Goal: Information Seeking & Learning: Find contact information

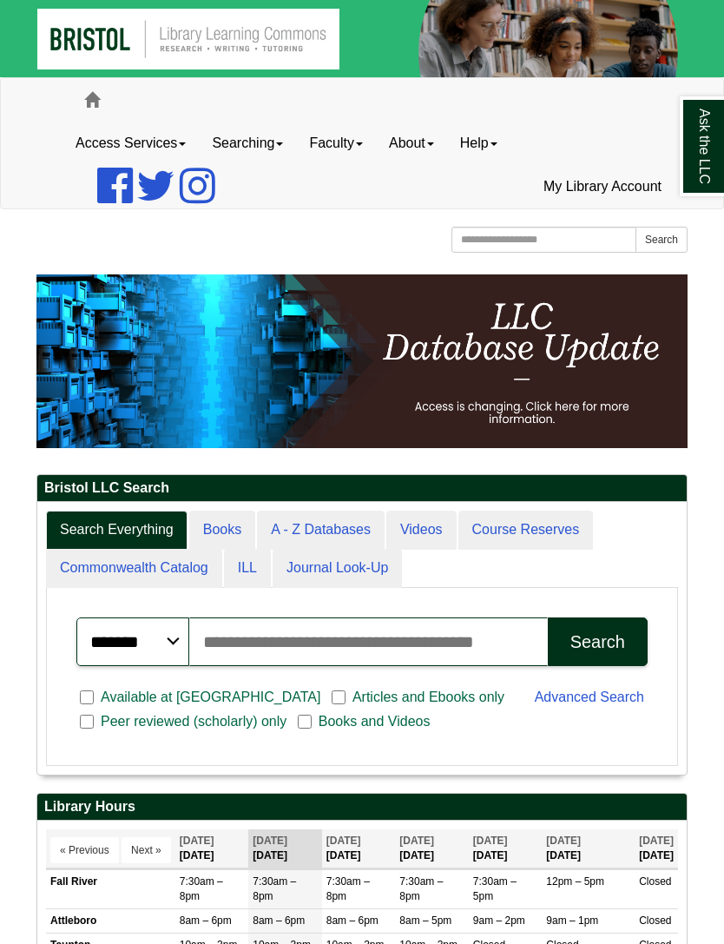
click at [353, 156] on link "Faculty" at bounding box center [336, 143] width 80 height 43
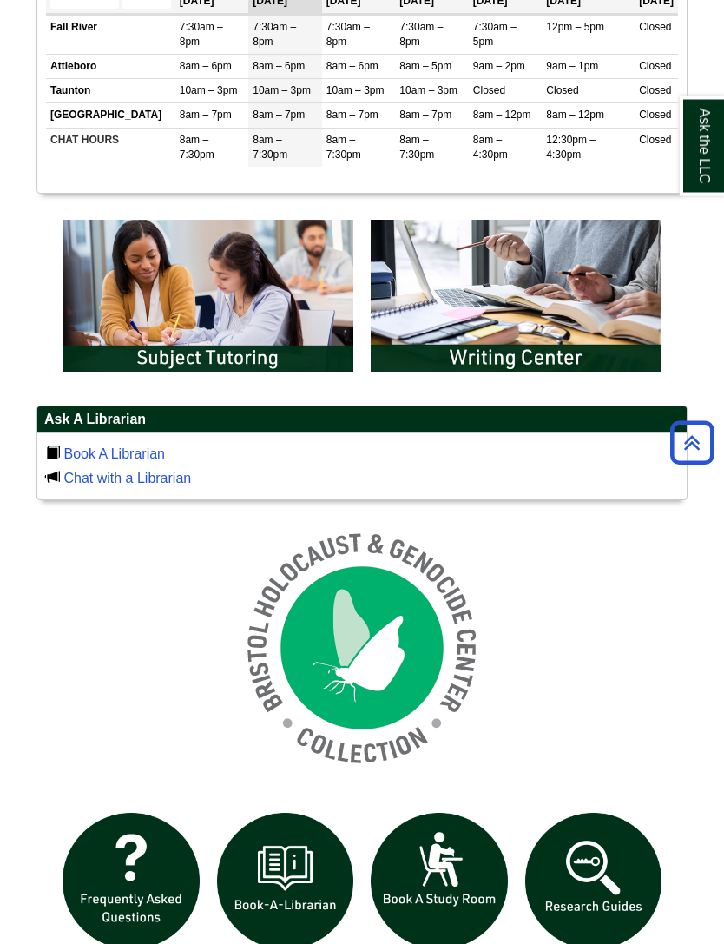
scroll to position [861, 0]
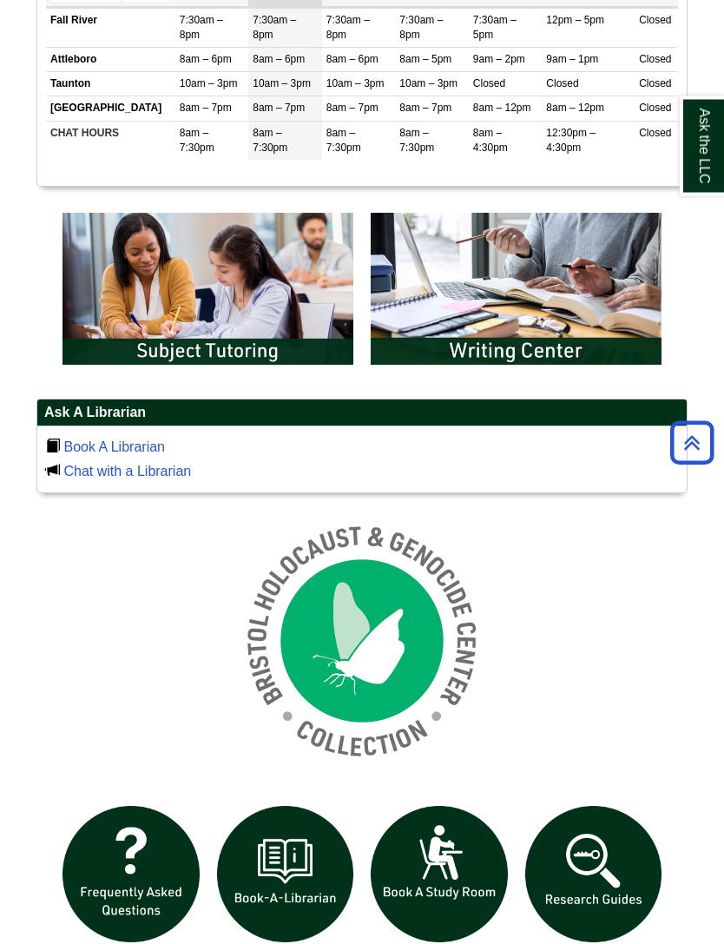
click at [145, 452] on link "Book A Librarian" at bounding box center [114, 447] width 102 height 15
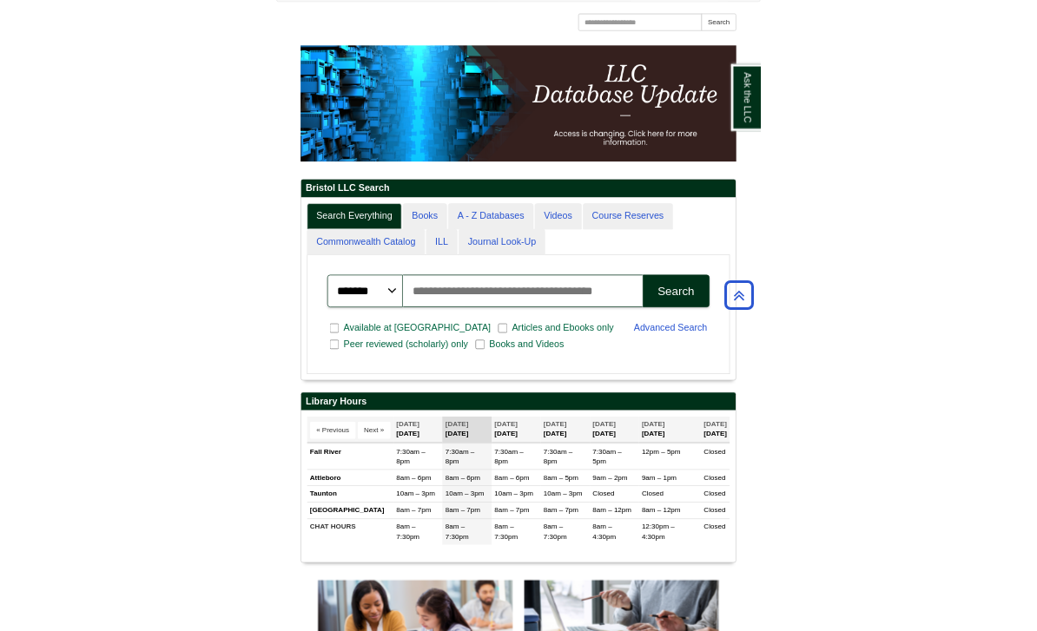
scroll to position [0, 0]
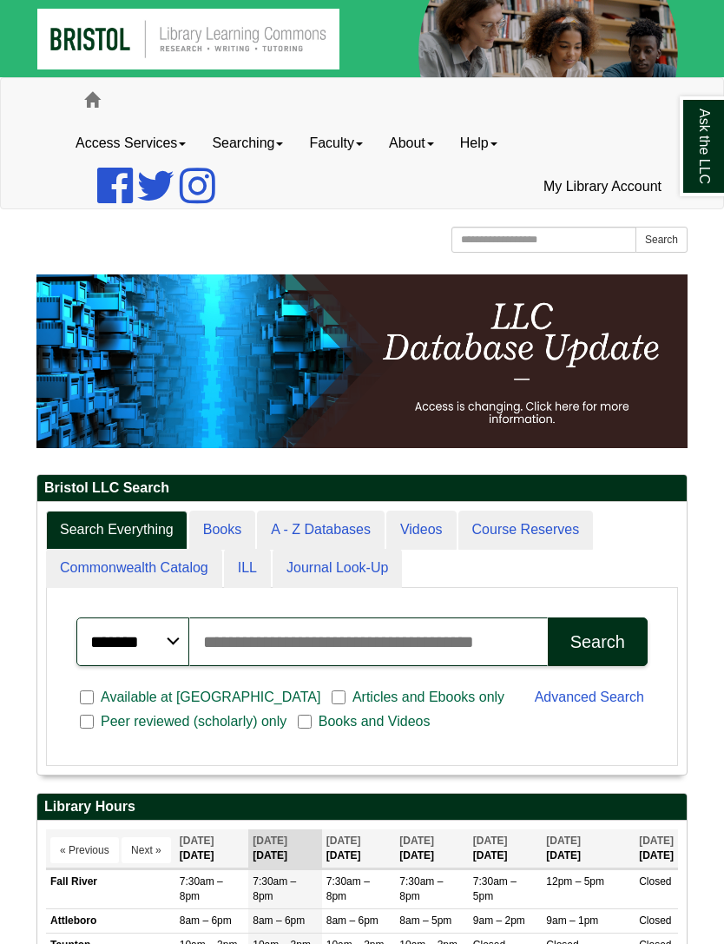
click at [162, 141] on link "Access Services" at bounding box center [131, 143] width 136 height 43
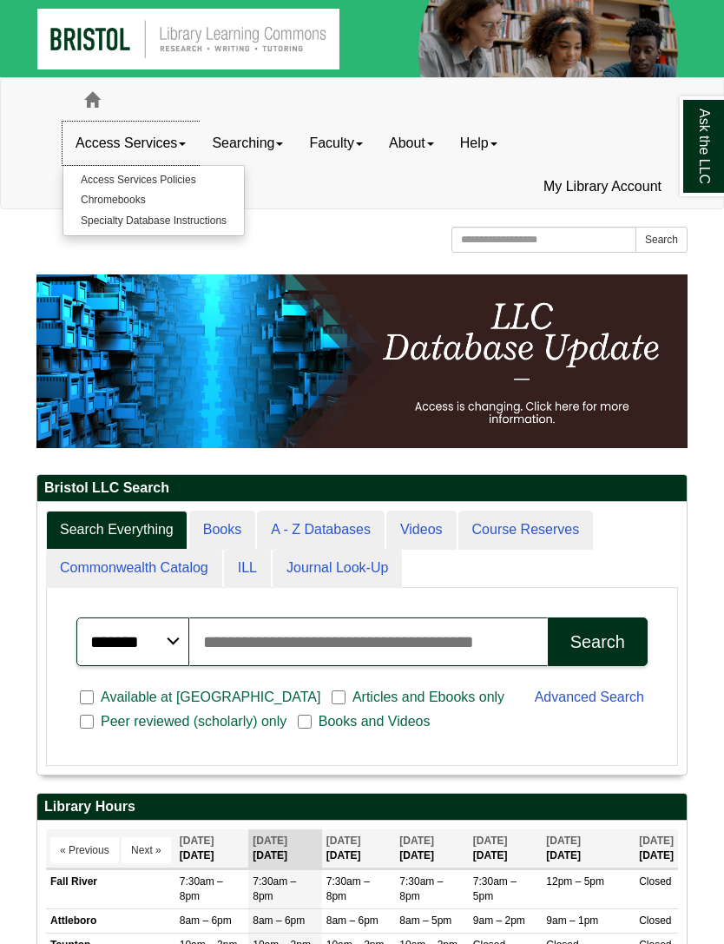
click at [278, 145] on link "Searching" at bounding box center [247, 143] width 97 height 43
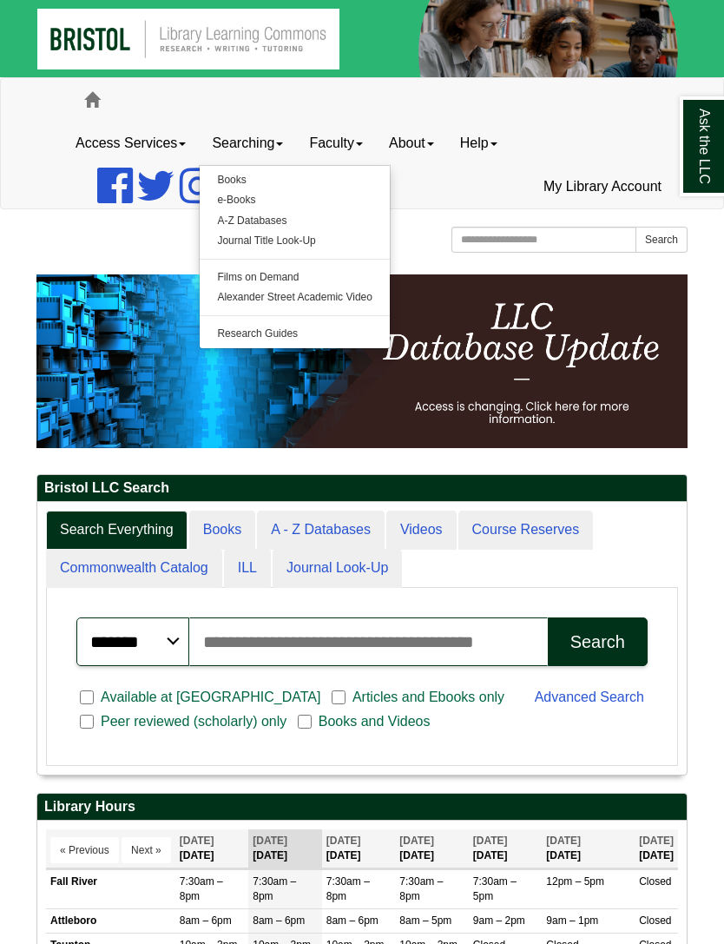
click at [363, 144] on span at bounding box center [359, 143] width 7 height 3
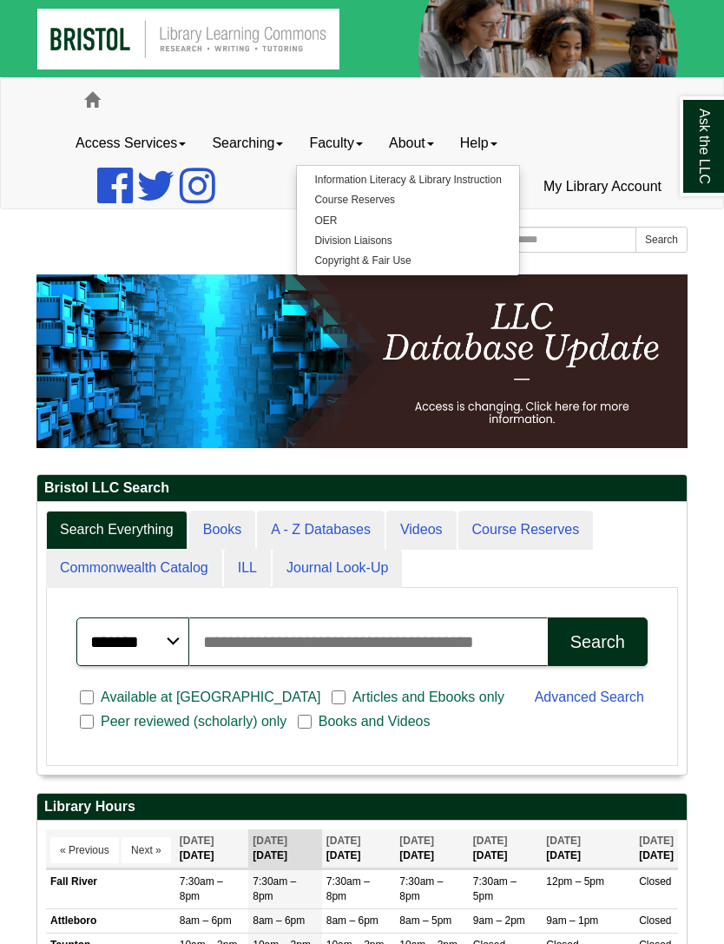
click at [438, 145] on link "About" at bounding box center [411, 143] width 71 height 43
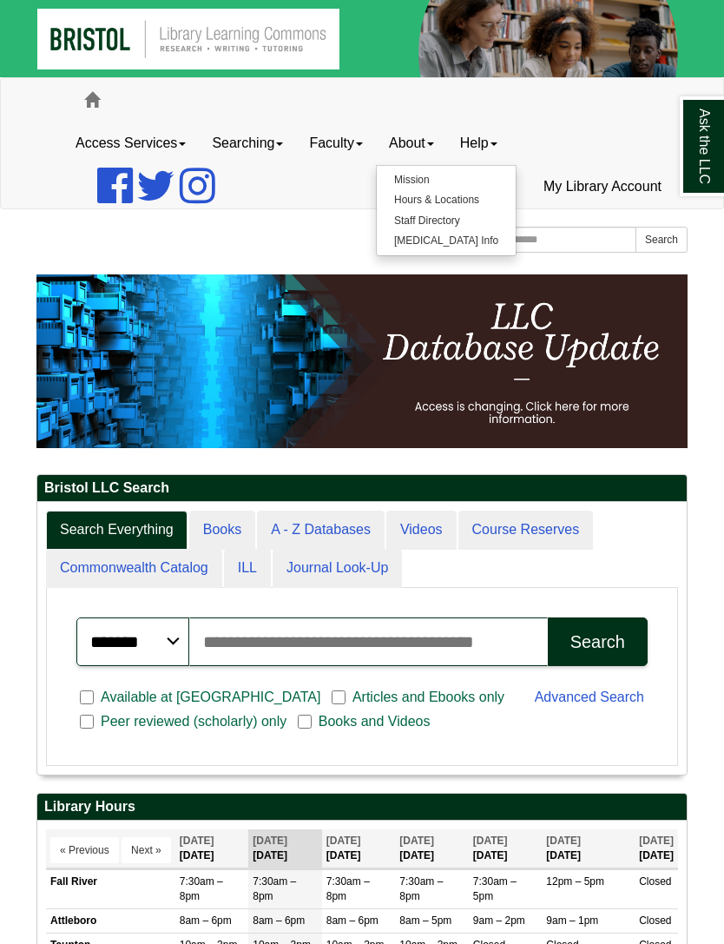
click at [443, 220] on link "Staff Directory" at bounding box center [446, 221] width 139 height 20
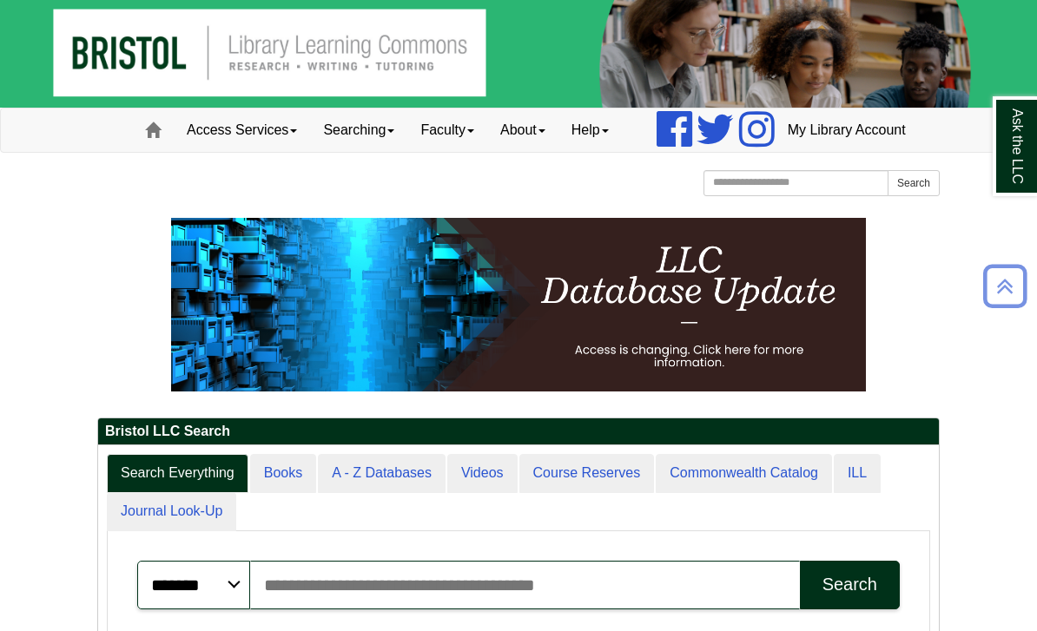
scroll to position [4, 0]
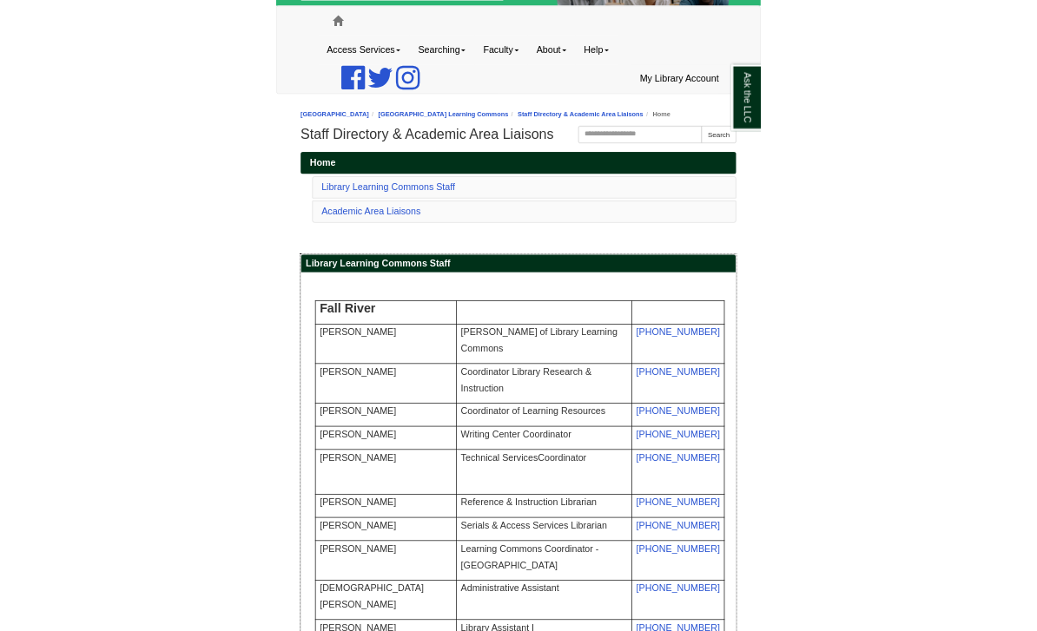
scroll to position [63, 0]
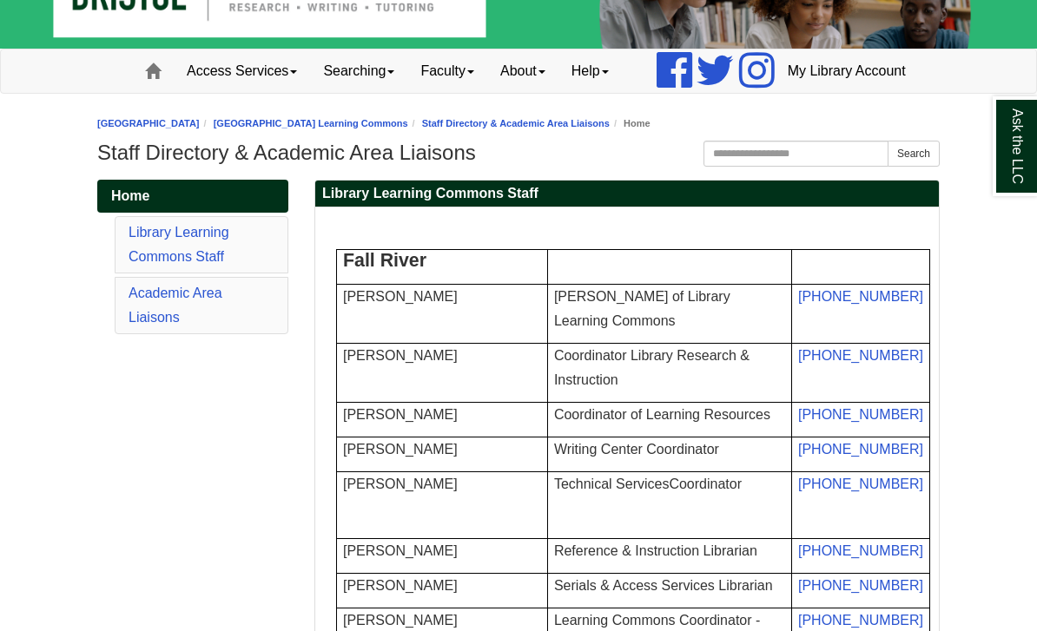
click at [135, 264] on link "Library Learning Commons Staff" at bounding box center [179, 244] width 101 height 39
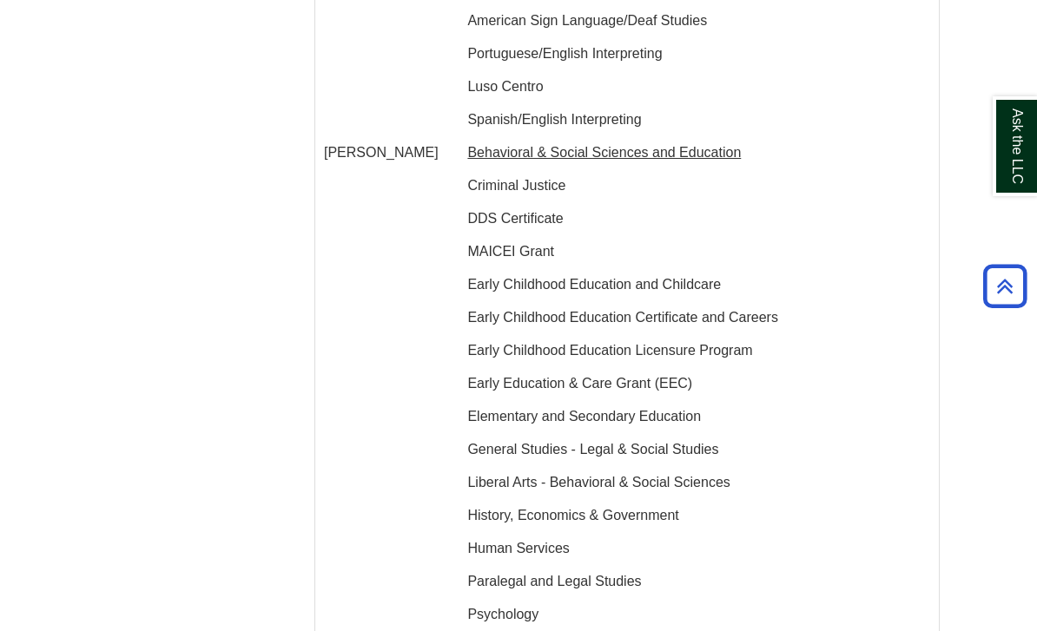
scroll to position [2099, 0]
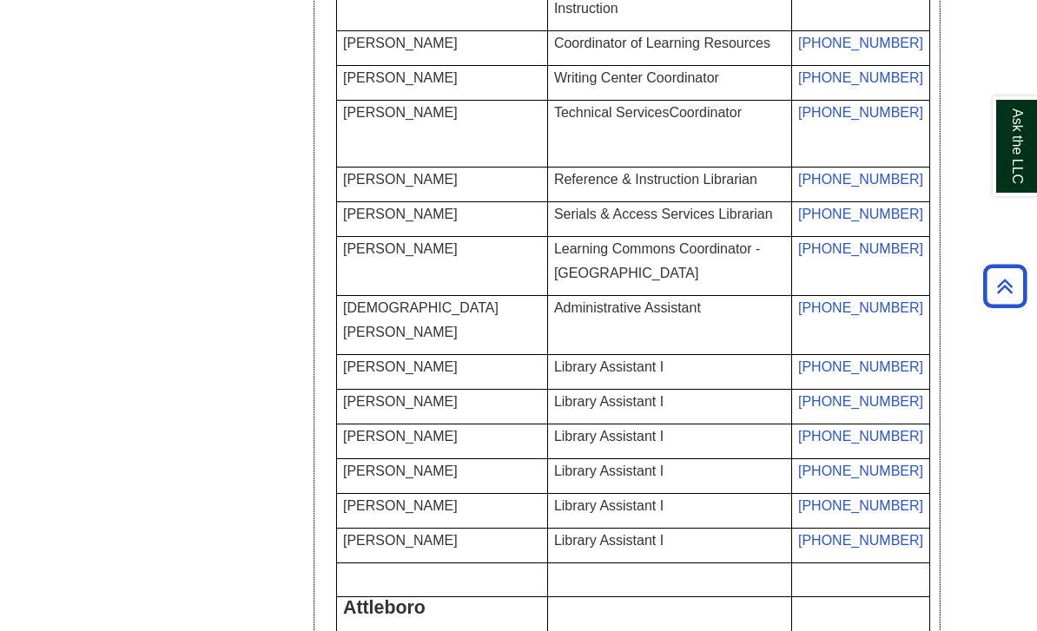
scroll to position [0, 0]
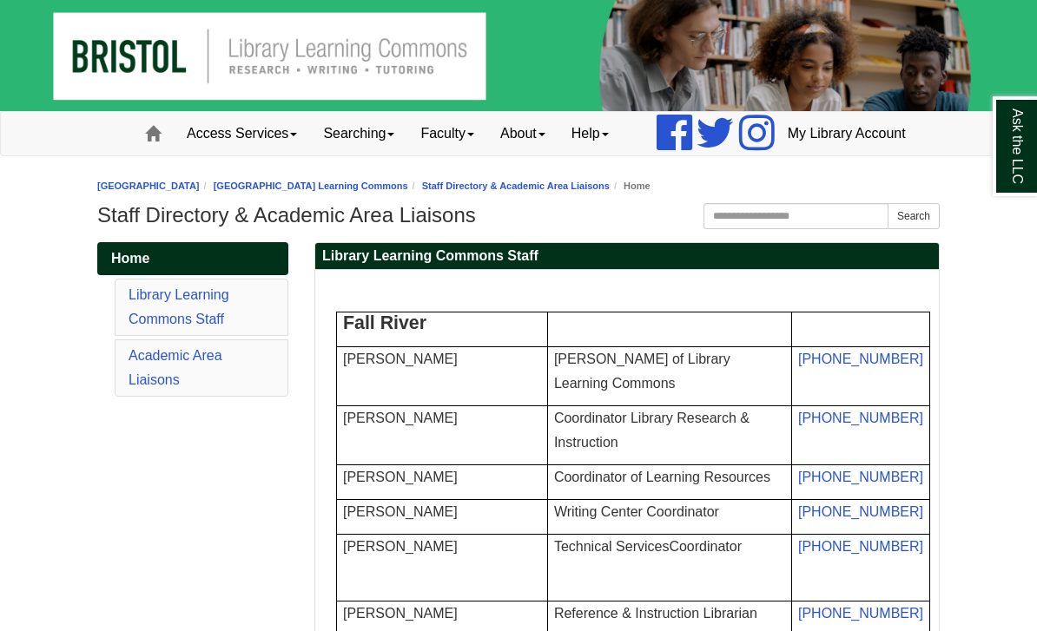
click at [419, 155] on link "Faculty" at bounding box center [447, 133] width 80 height 43
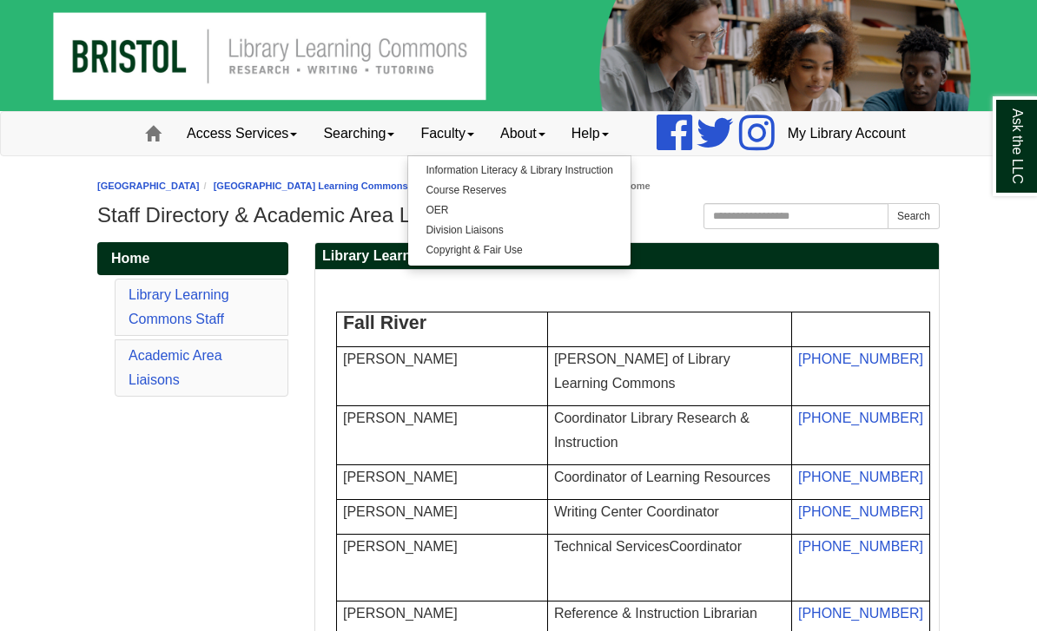
click at [504, 181] on link "Information Literacy & Library Instruction" at bounding box center [518, 171] width 221 height 20
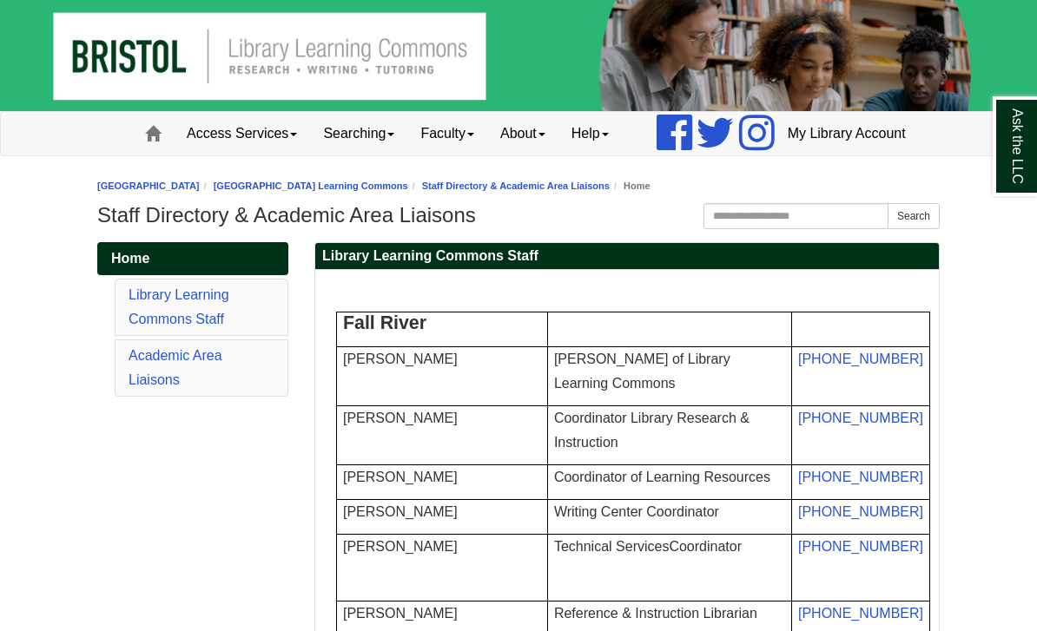
click at [427, 155] on link "Faculty" at bounding box center [447, 133] width 80 height 43
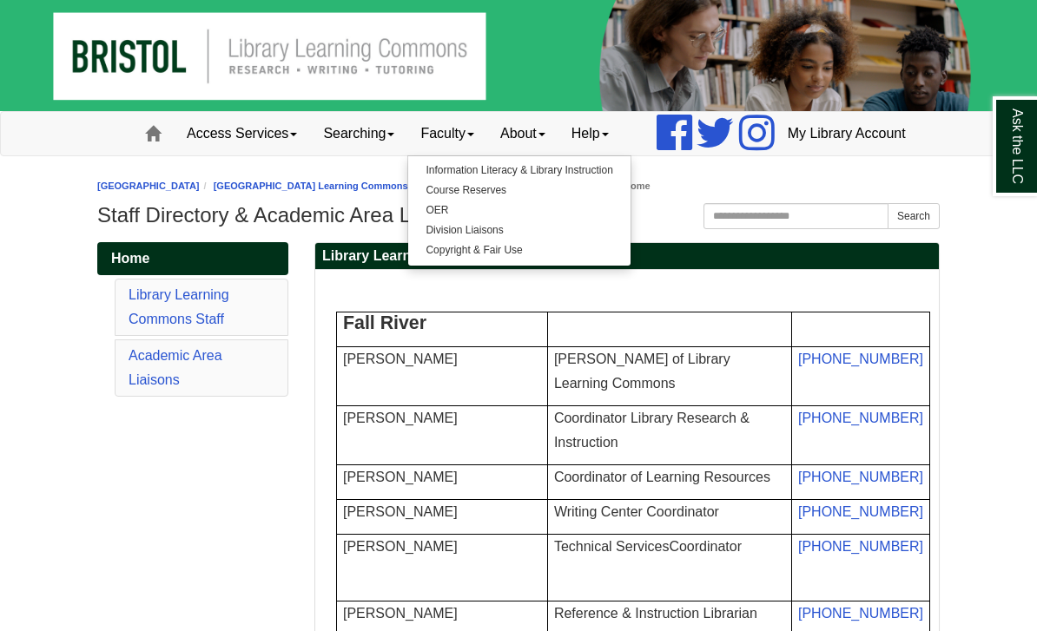
click at [558, 155] on link "Help" at bounding box center [589, 133] width 63 height 43
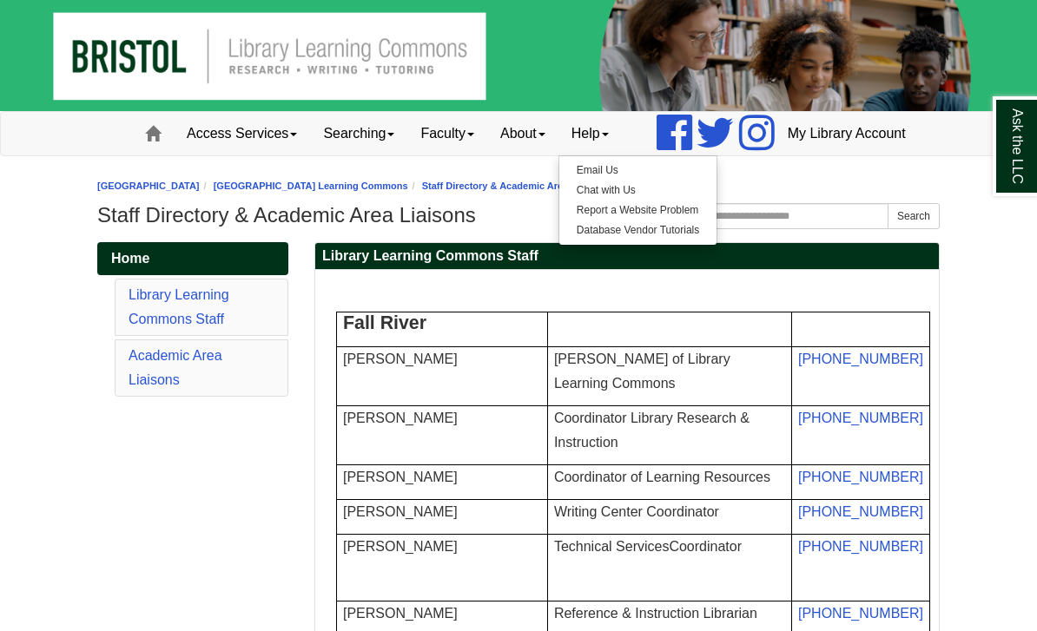
click at [559, 201] on link "Chat with Us" at bounding box center [637, 191] width 157 height 20
click at [487, 155] on link "About" at bounding box center [522, 133] width 71 height 43
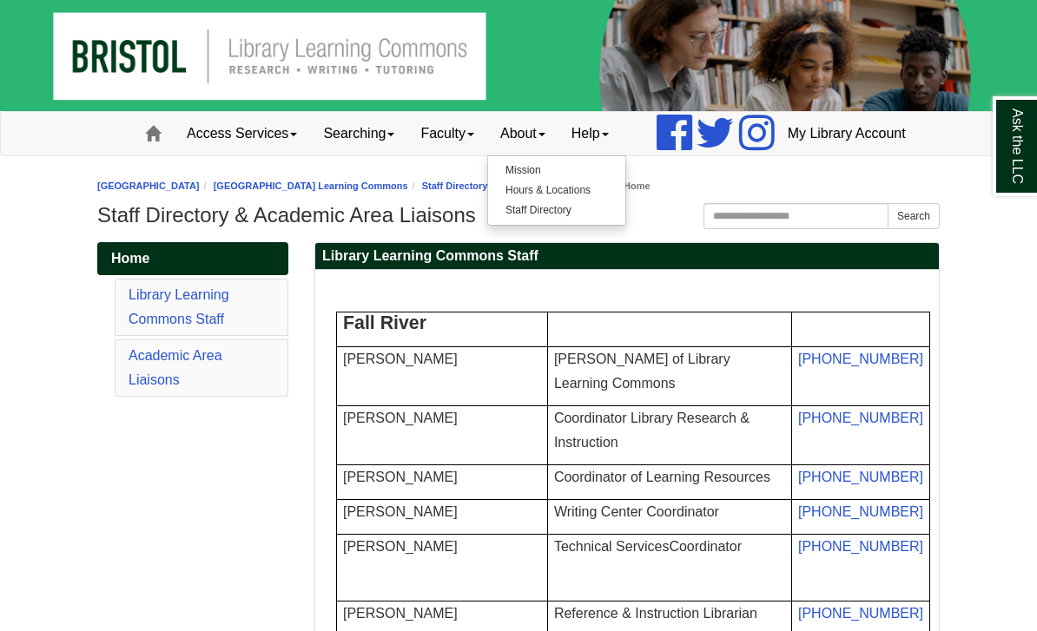
click at [488, 221] on link "Staff Directory" at bounding box center [556, 211] width 137 height 20
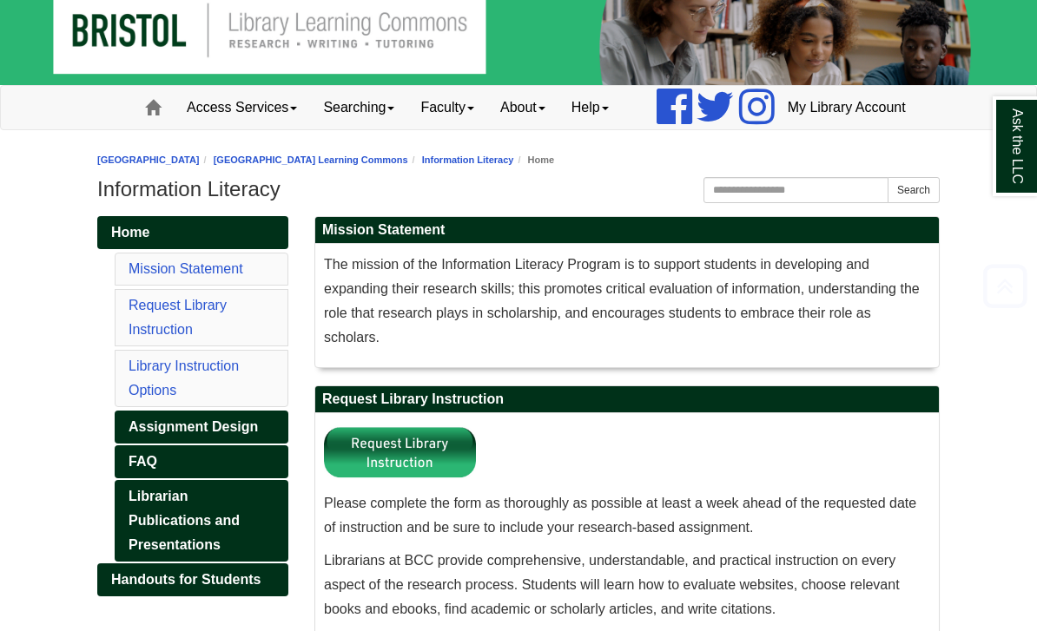
scroll to position [40, 0]
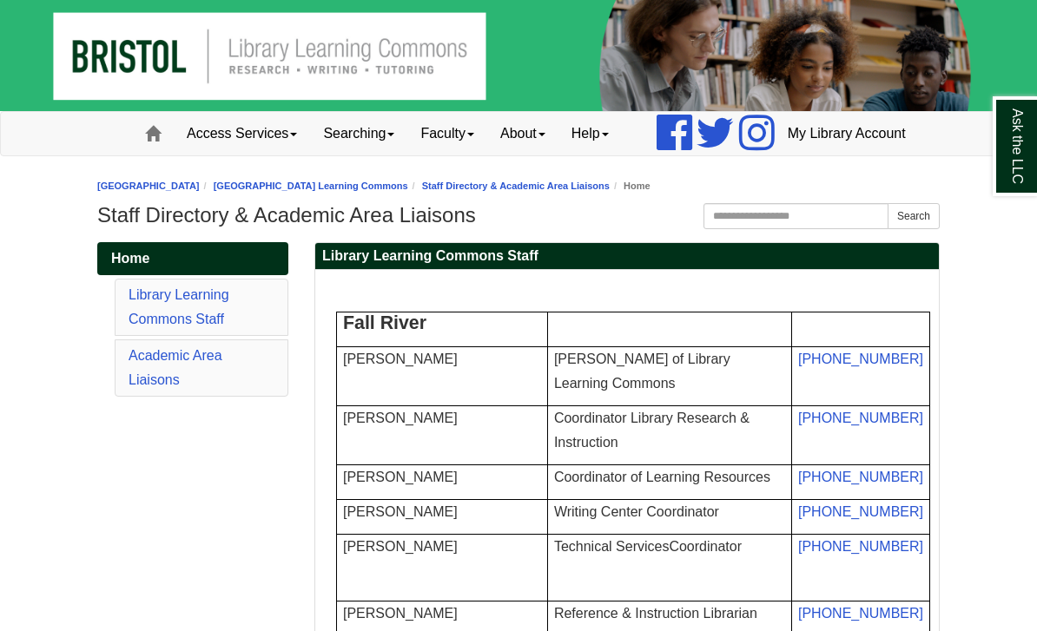
scroll to position [45, 0]
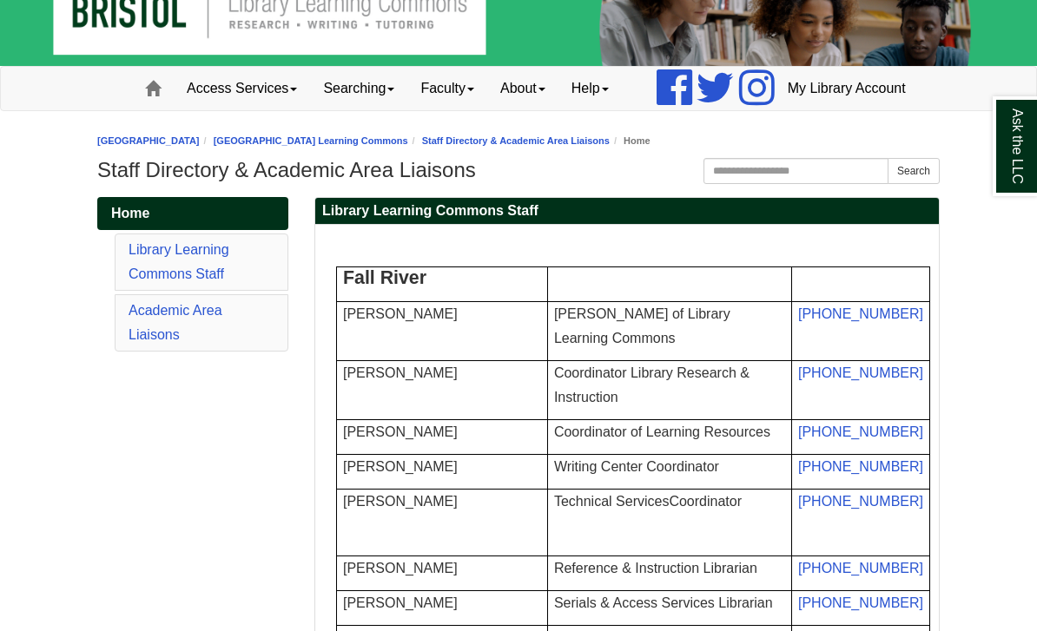
click at [494, 110] on link "About" at bounding box center [522, 88] width 71 height 43
click at [488, 135] on link "Mission" at bounding box center [556, 126] width 137 height 20
click at [487, 110] on link "About" at bounding box center [522, 88] width 71 height 43
click at [488, 155] on link "Hours & Locations" at bounding box center [556, 145] width 137 height 20
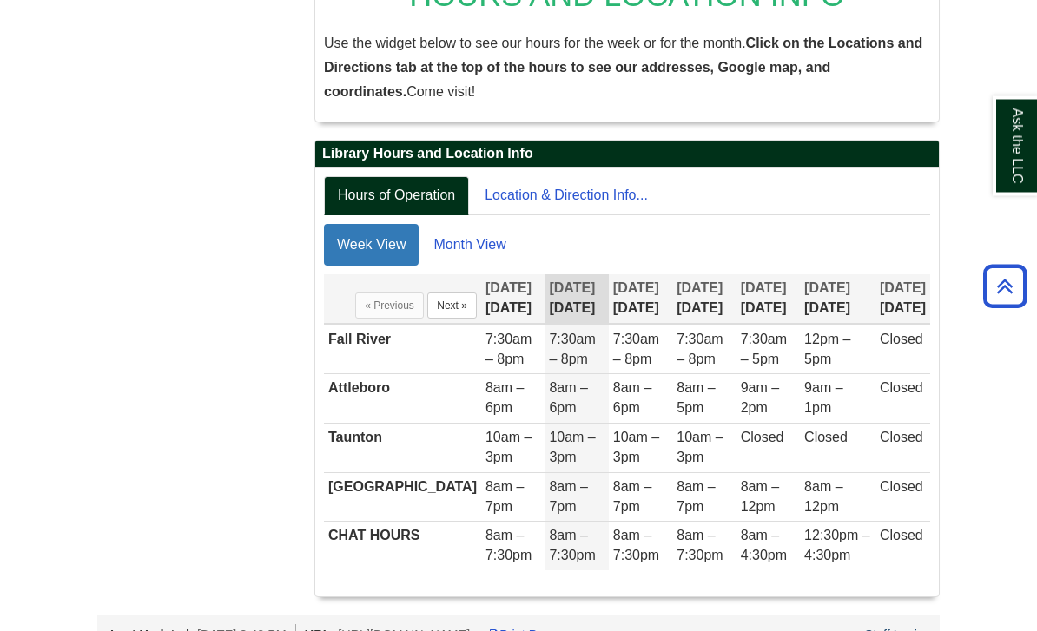
scroll to position [320, 0]
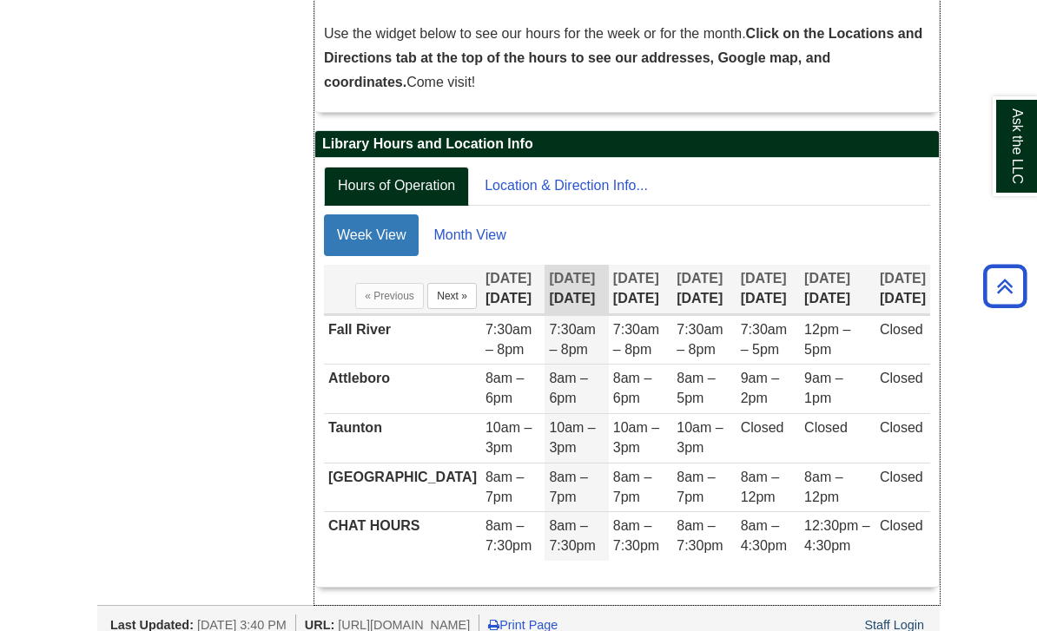
click at [391, 365] on td "Fall River" at bounding box center [402, 340] width 157 height 50
click at [437, 365] on td "Fall River" at bounding box center [402, 340] width 157 height 50
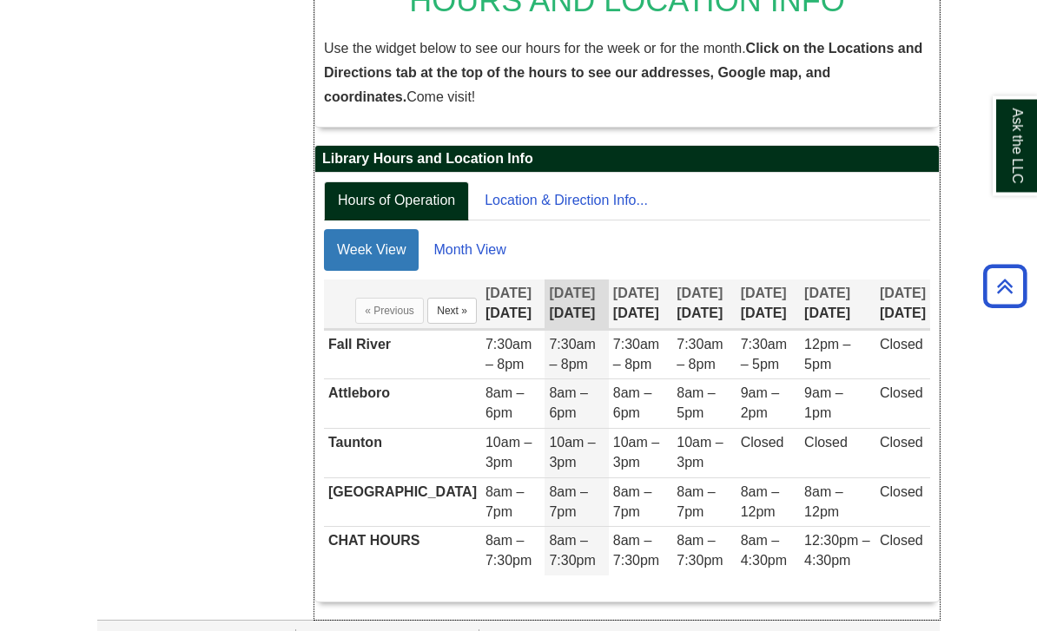
scroll to position [0, 0]
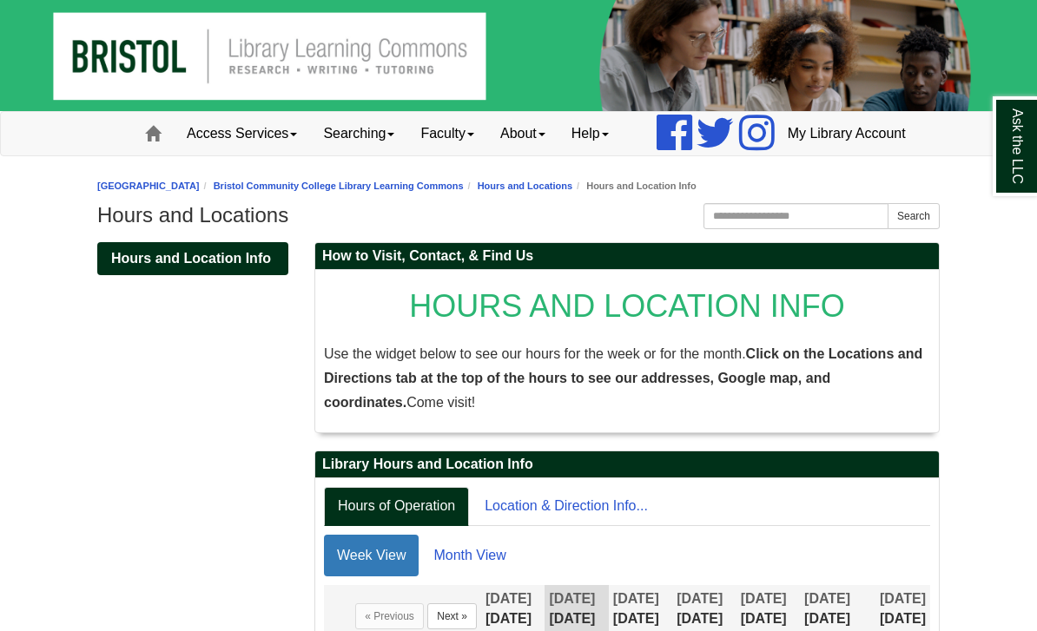
click at [174, 155] on link "Access Services" at bounding box center [242, 133] width 136 height 43
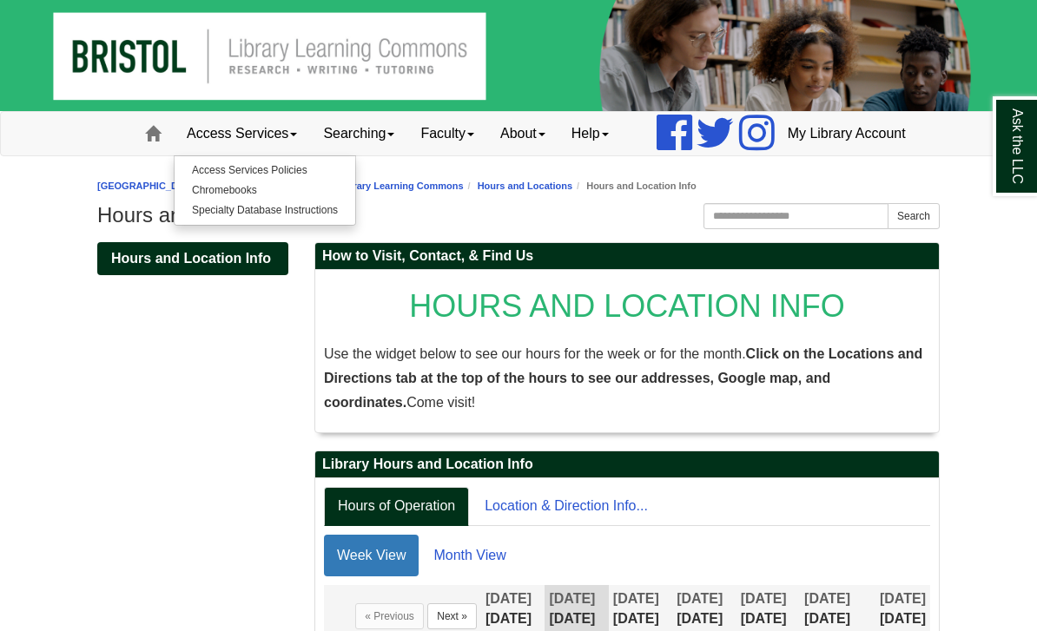
click at [348, 155] on link "Searching" at bounding box center [358, 133] width 97 height 43
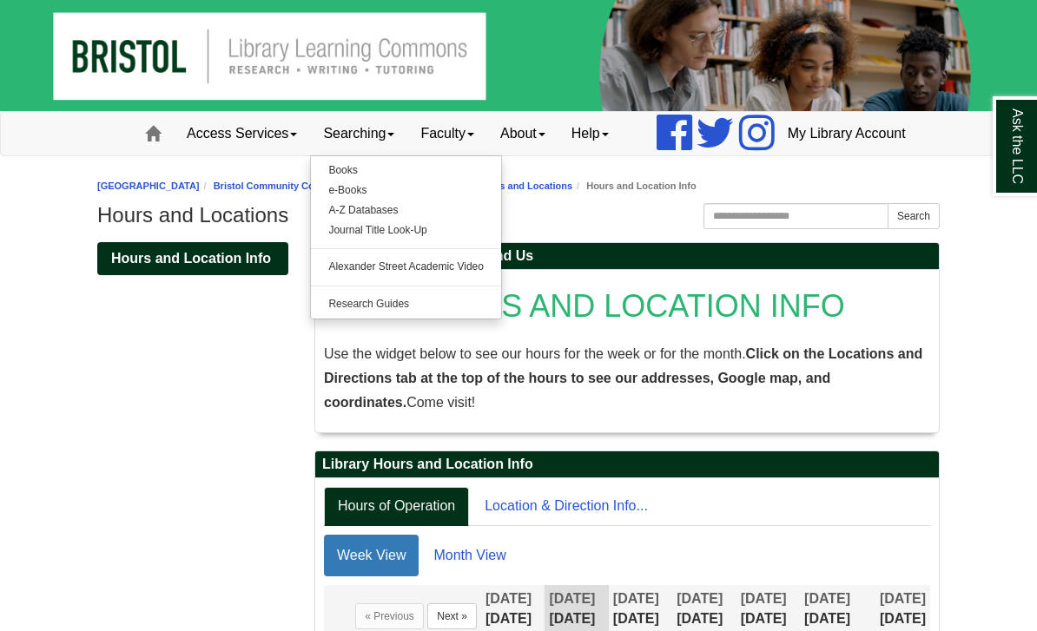
click at [422, 155] on link "Faculty" at bounding box center [447, 133] width 80 height 43
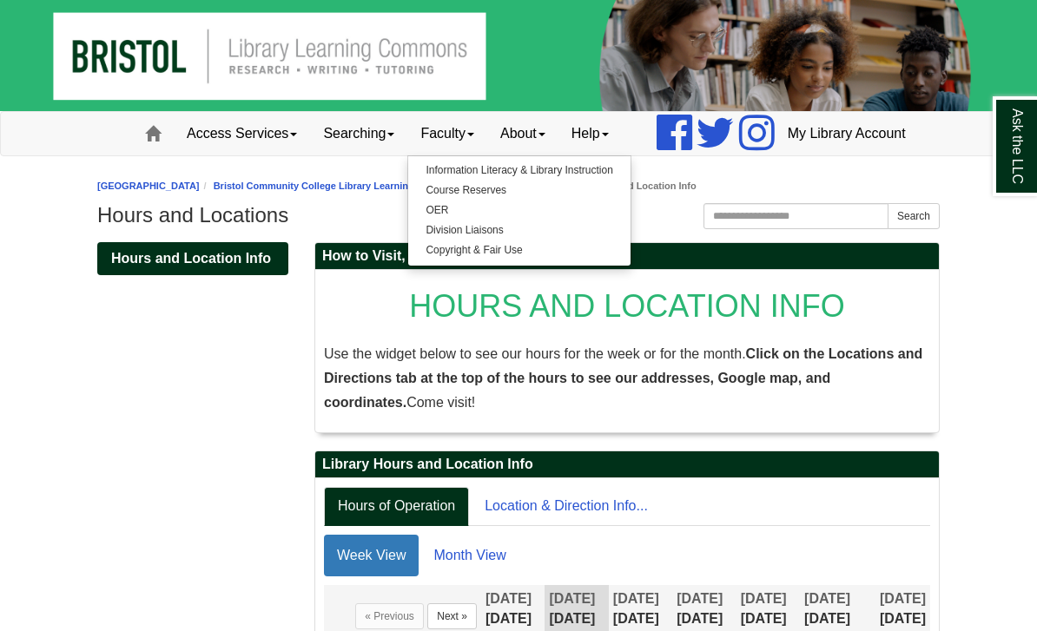
click at [496, 155] on link "About" at bounding box center [522, 133] width 71 height 43
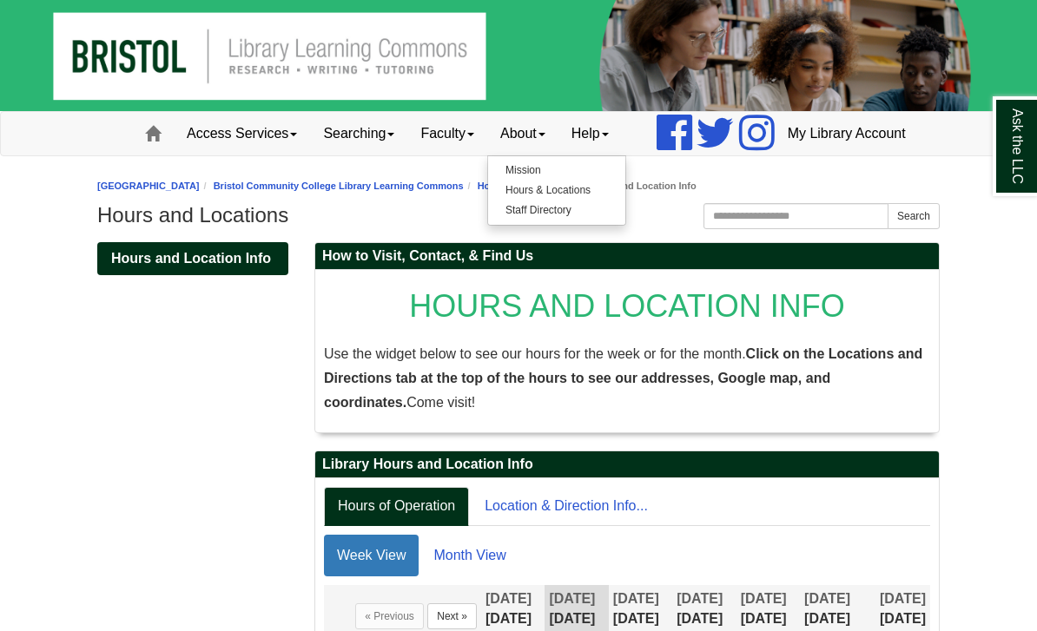
click at [514, 221] on link "Staff Directory" at bounding box center [556, 211] width 137 height 20
